Goal: Task Accomplishment & Management: Use online tool/utility

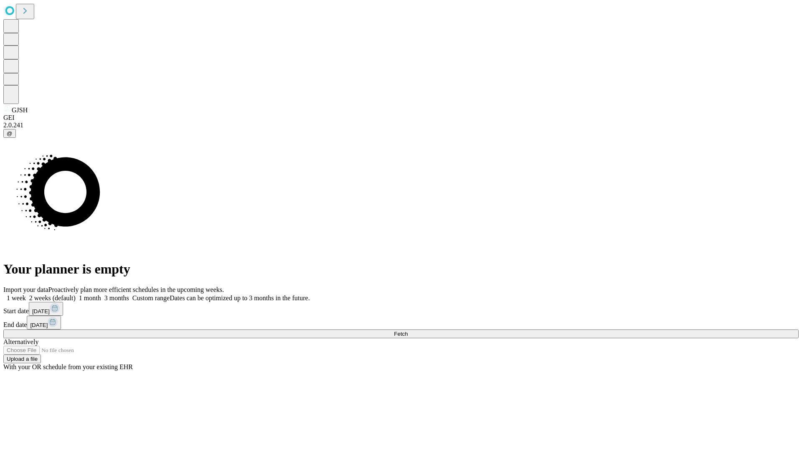
click at [408, 331] on span "Fetch" at bounding box center [401, 334] width 14 height 6
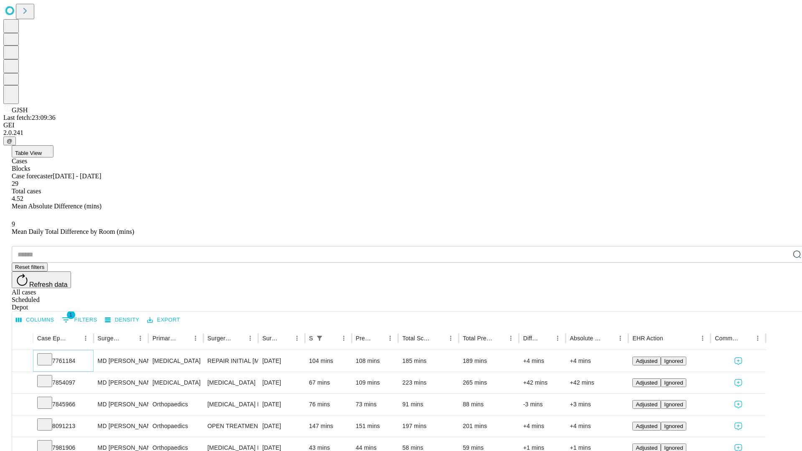
click at [49, 355] on icon at bounding box center [45, 359] width 8 height 8
